Goal: Information Seeking & Learning: Learn about a topic

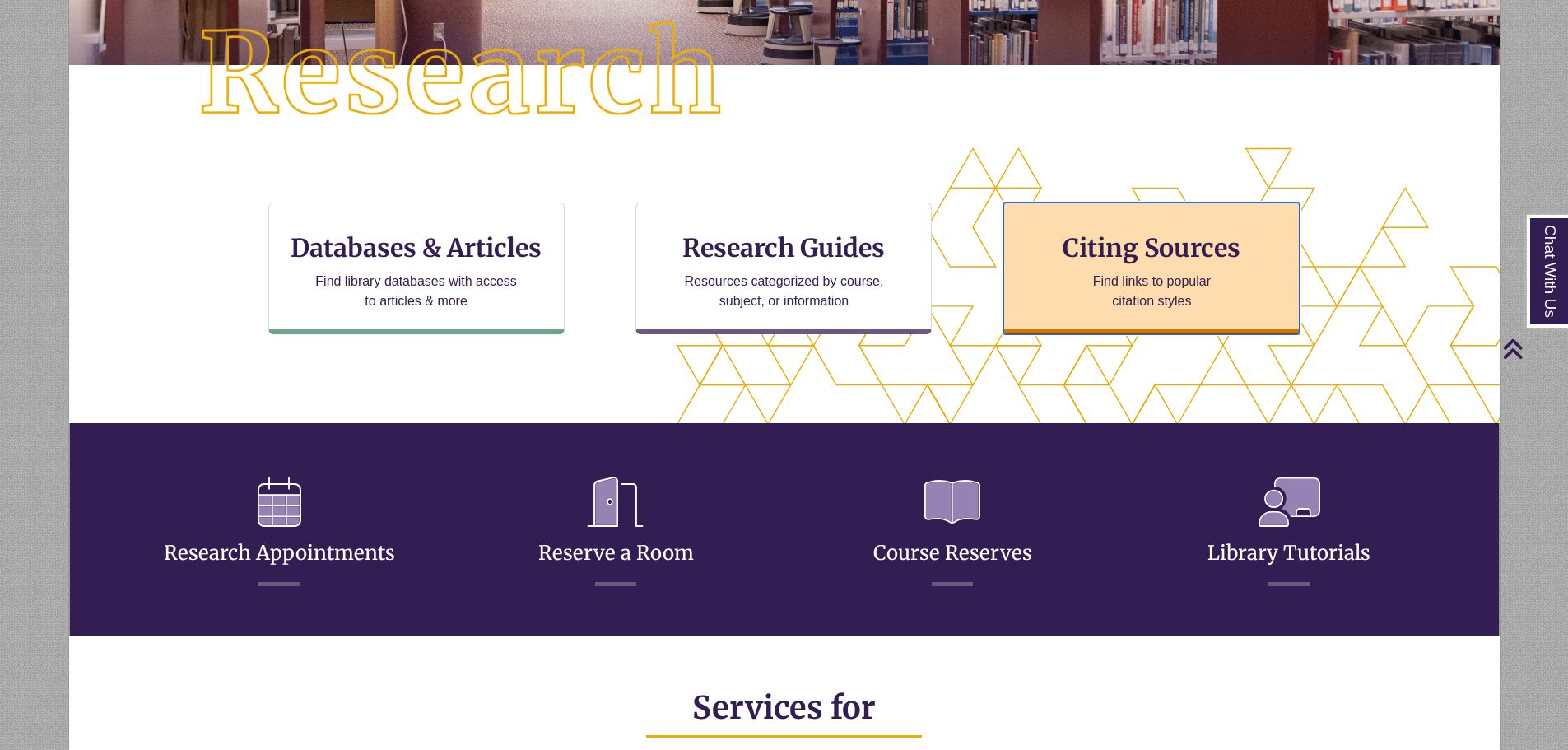
click at [1116, 264] on div "Citing Sources Find links to popular citation styles" at bounding box center [1151, 268] width 296 height 132
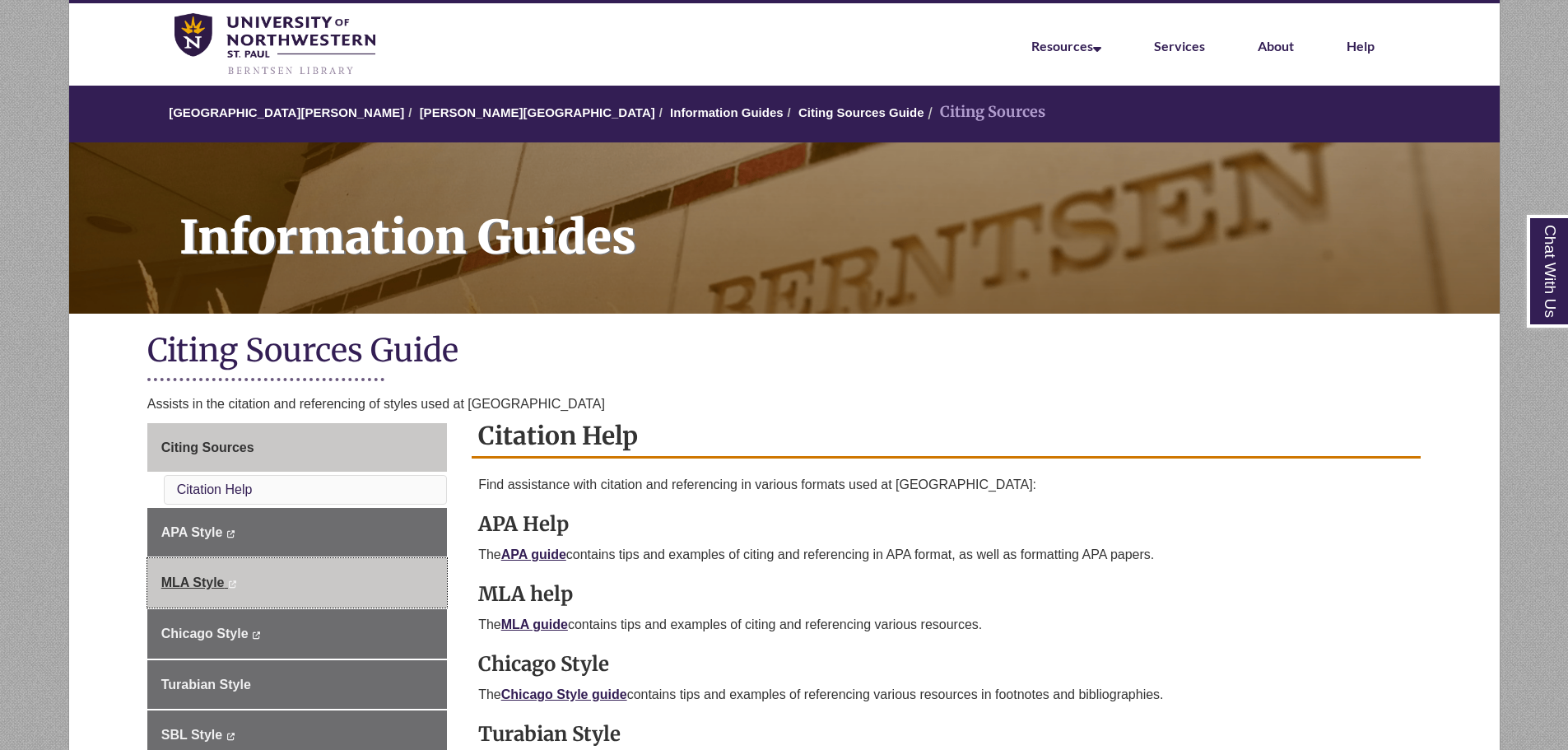
scroll to position [82, 0]
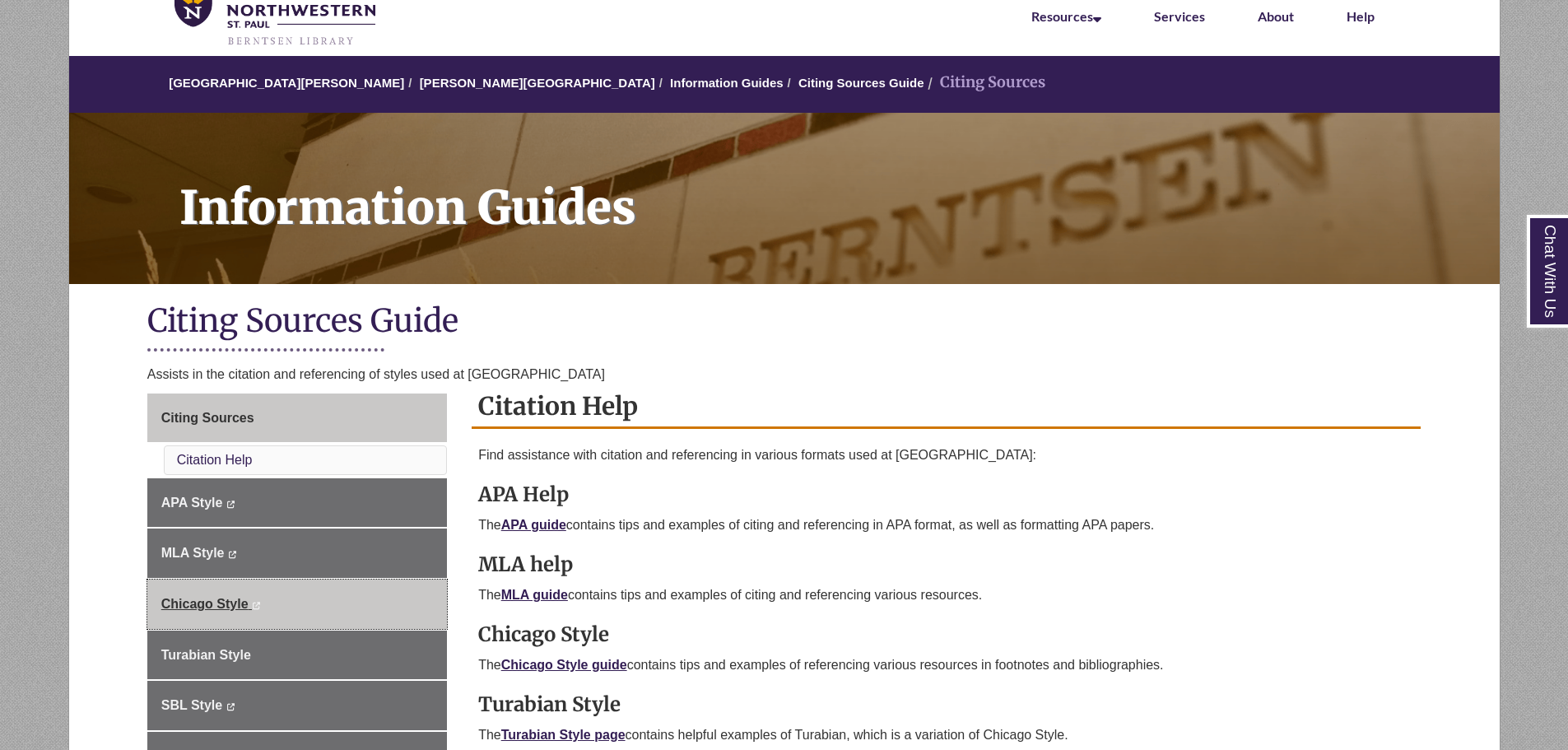
click at [337, 616] on link "Chicago Style This link opens in a new window This link opens in a new window" at bounding box center [297, 604] width 300 height 50
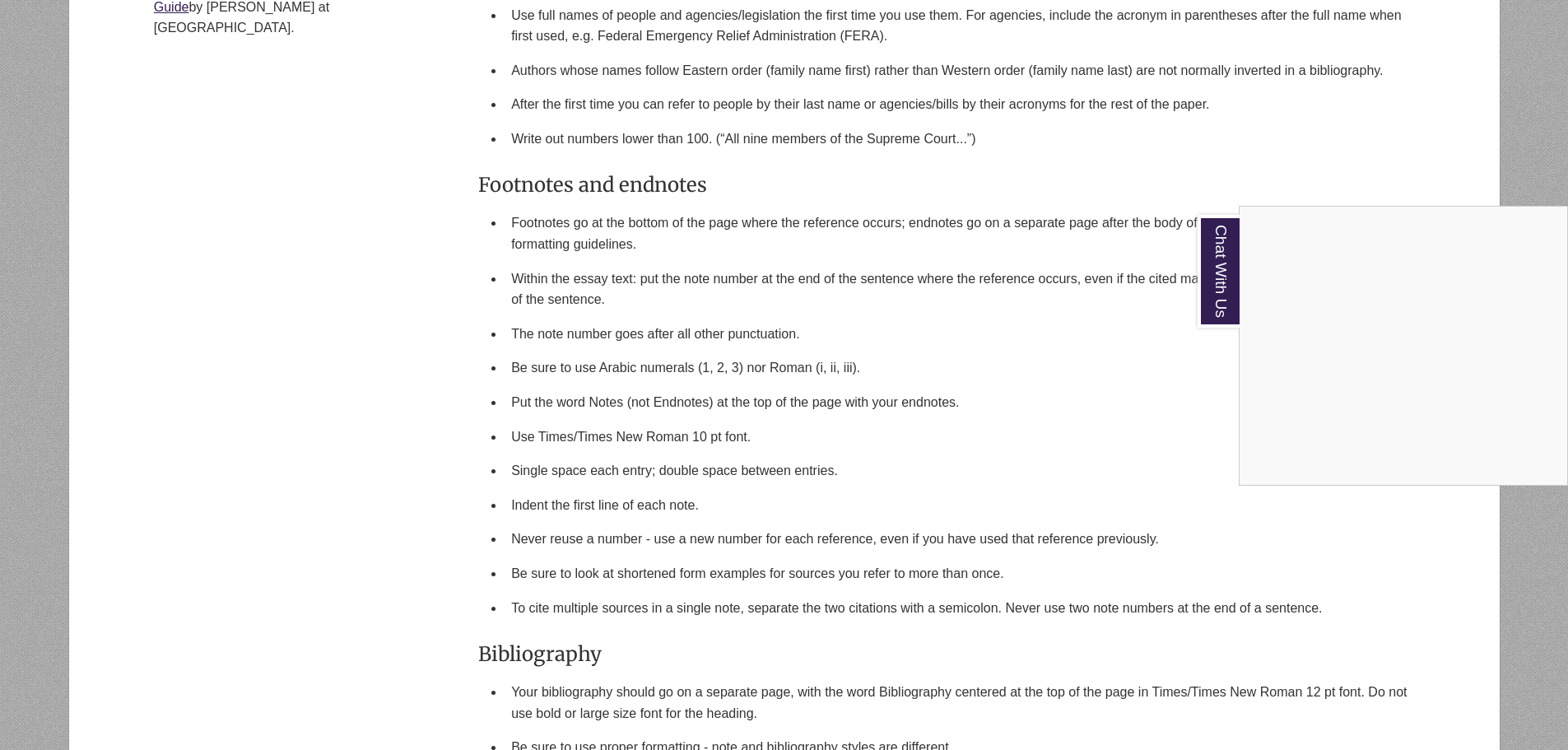
scroll to position [1564, 0]
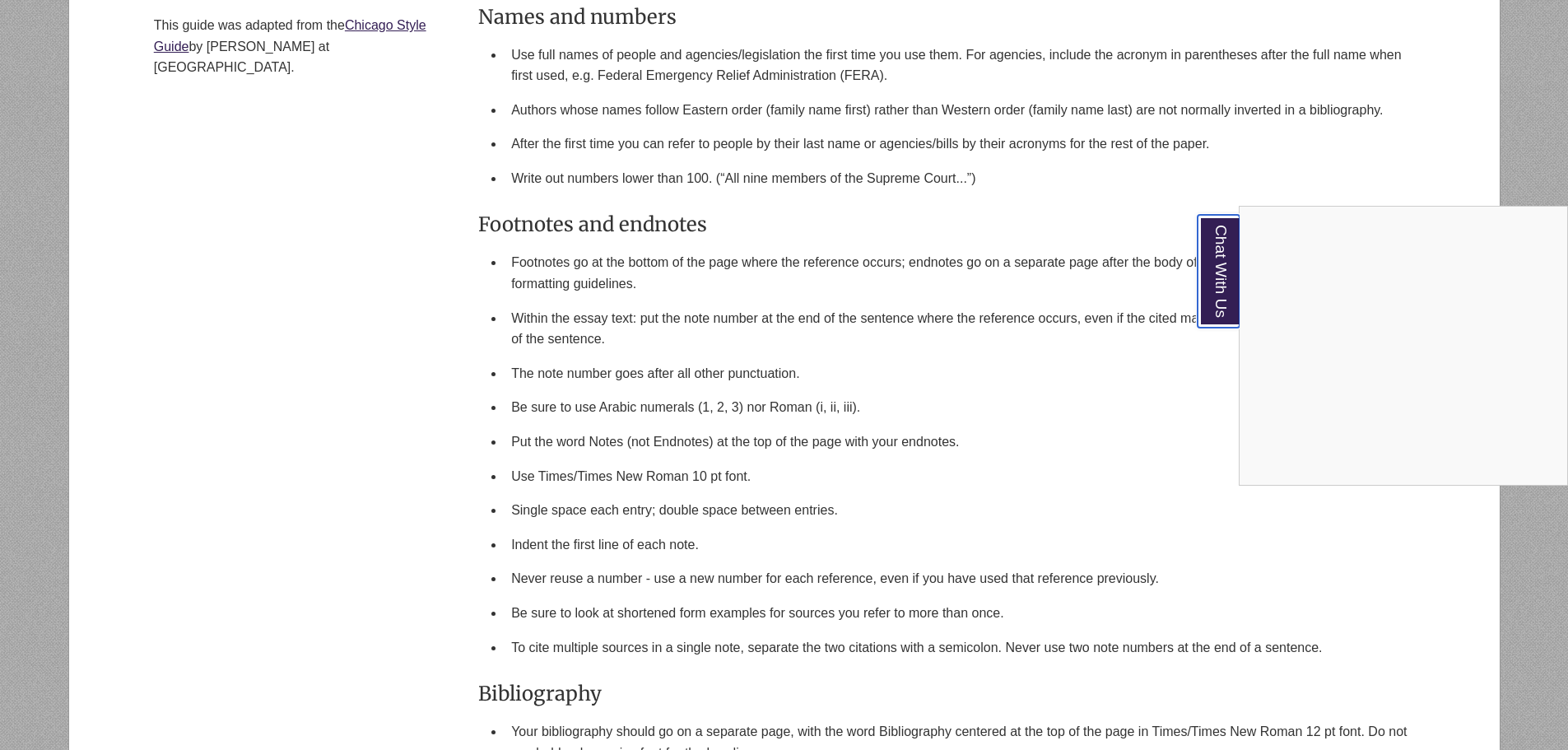
click at [1215, 307] on link "Chat With Us" at bounding box center [1218, 271] width 42 height 113
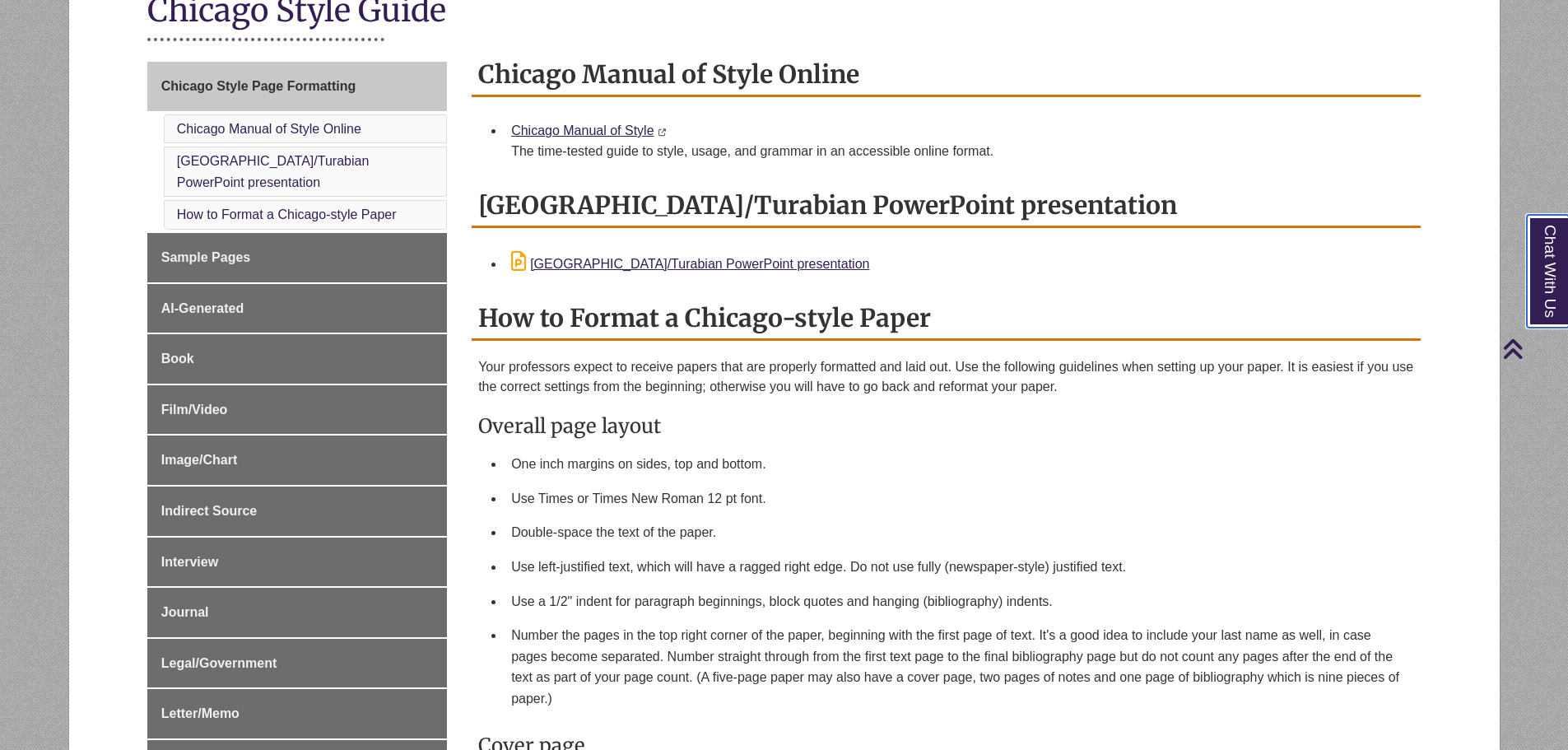
scroll to position [329, 0]
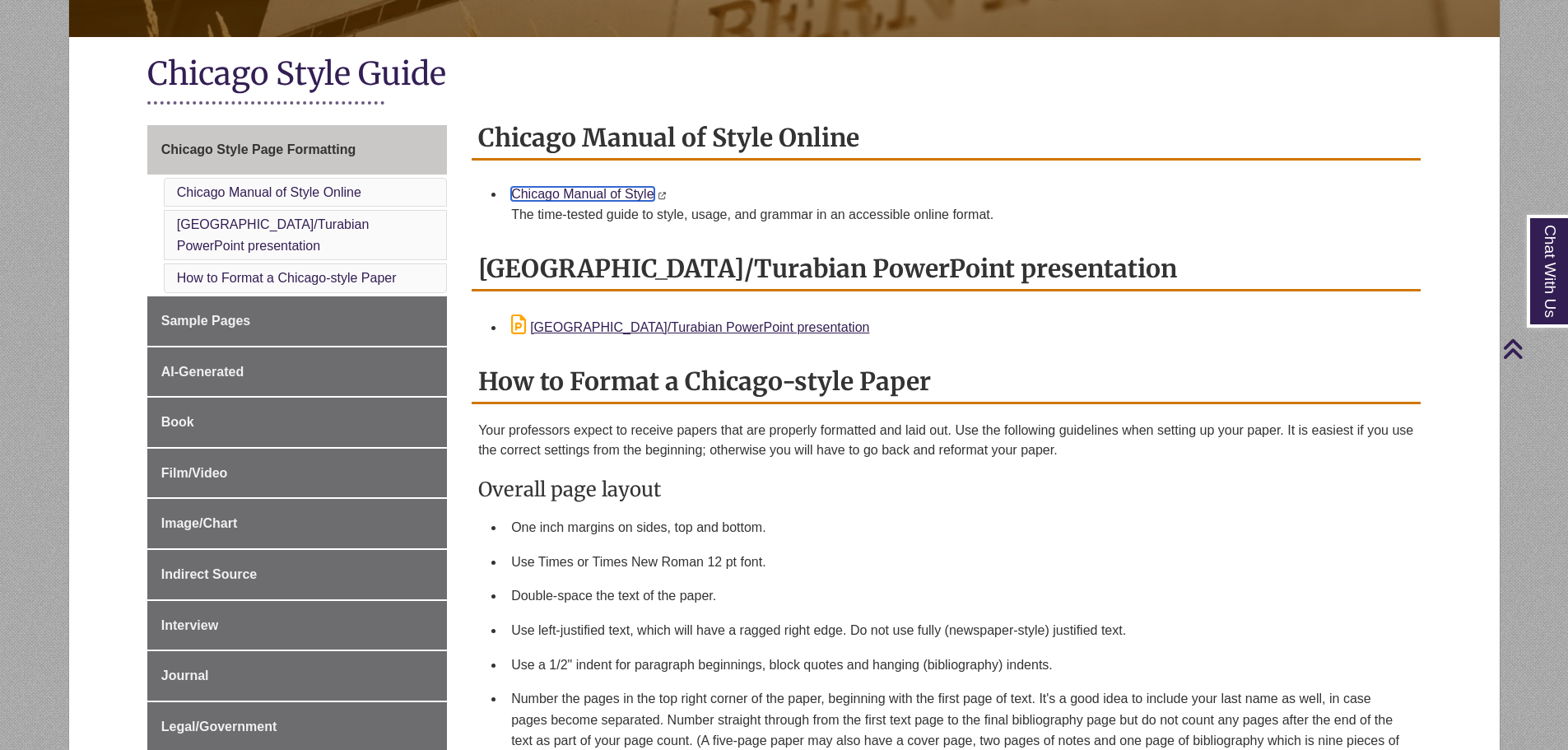
click at [622, 200] on link "Chicago Manual of Style" at bounding box center [583, 194] width 143 height 14
